Goal: Complete application form

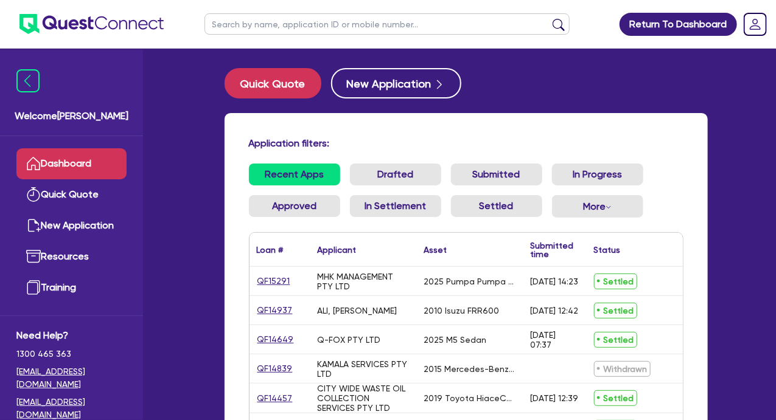
click at [354, 26] on input "text" at bounding box center [386, 23] width 365 height 21
type input "qf13753"
click at [549, 18] on button "submit" at bounding box center [558, 26] width 19 height 17
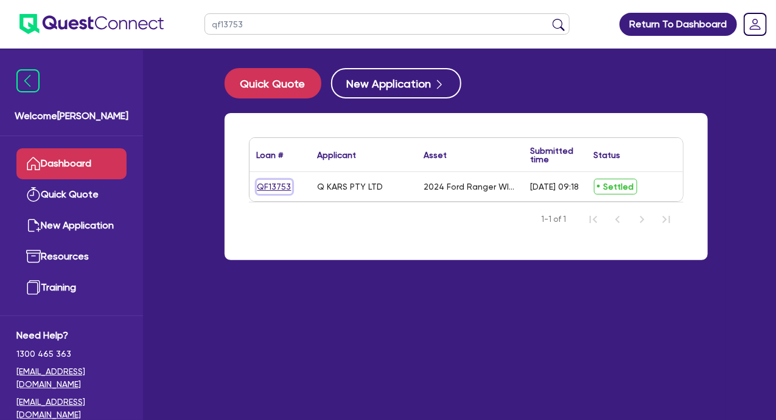
click at [279, 187] on link "QF13753" at bounding box center [274, 187] width 35 height 14
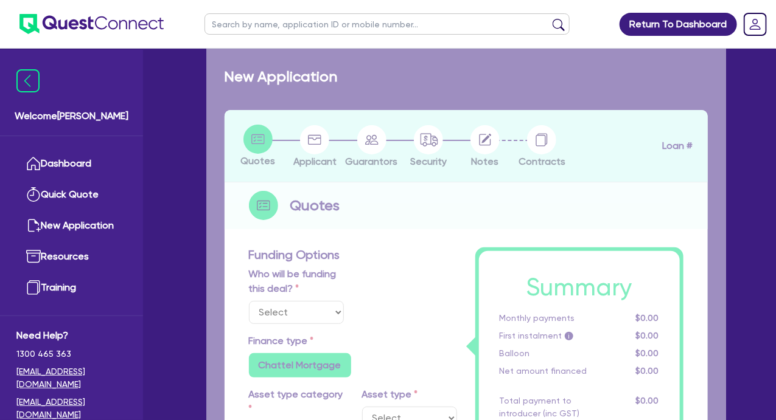
select select "Quest Finance - Platform Funding"
select select "CARS_AND_LIGHT_TRUCKS"
type input "2024"
radio input "true"
type input "72,000"
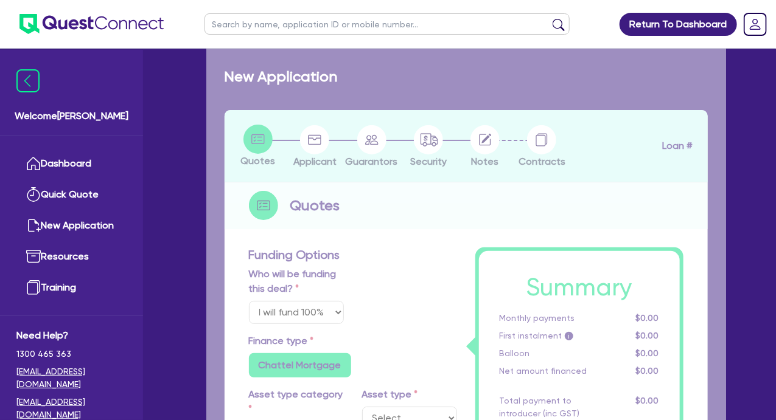
type input "22,000"
type input "40"
type input "28,800"
type input "4"
type input "2,000"
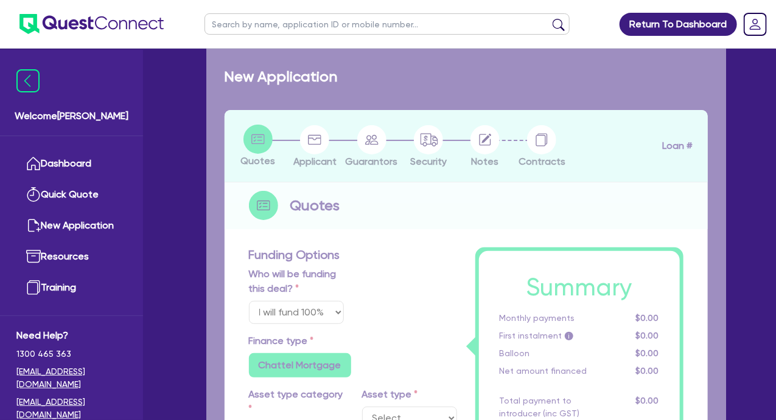
type input "14.95"
select select "VANS_AND_UTES"
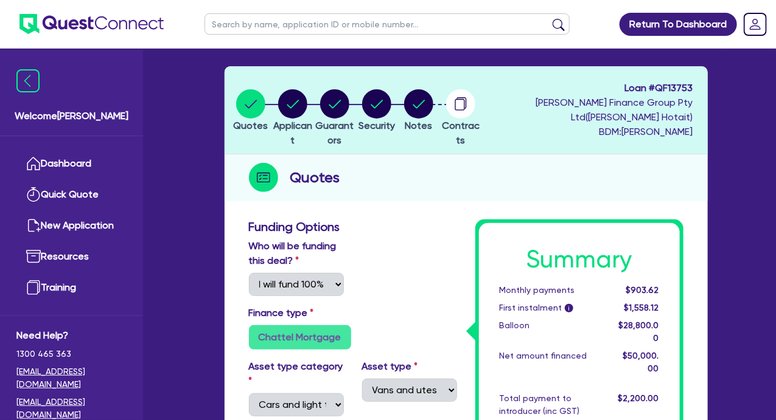
scroll to position [61, 0]
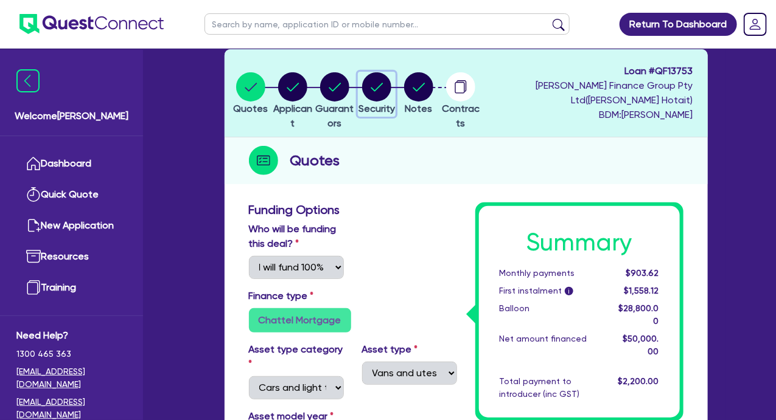
click at [391, 92] on circle "button" at bounding box center [376, 86] width 29 height 29
select select "CARS_AND_LIGHT_TRUCKS"
select select "VANS_AND_UTES"
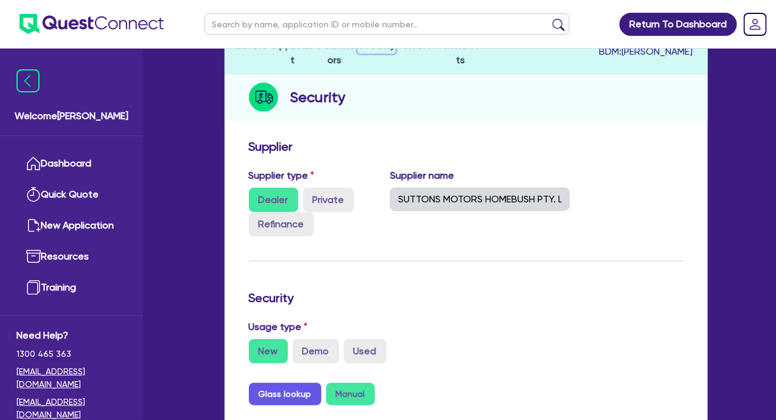
scroll to position [122, 0]
